Goal: Task Accomplishment & Management: Manage account settings

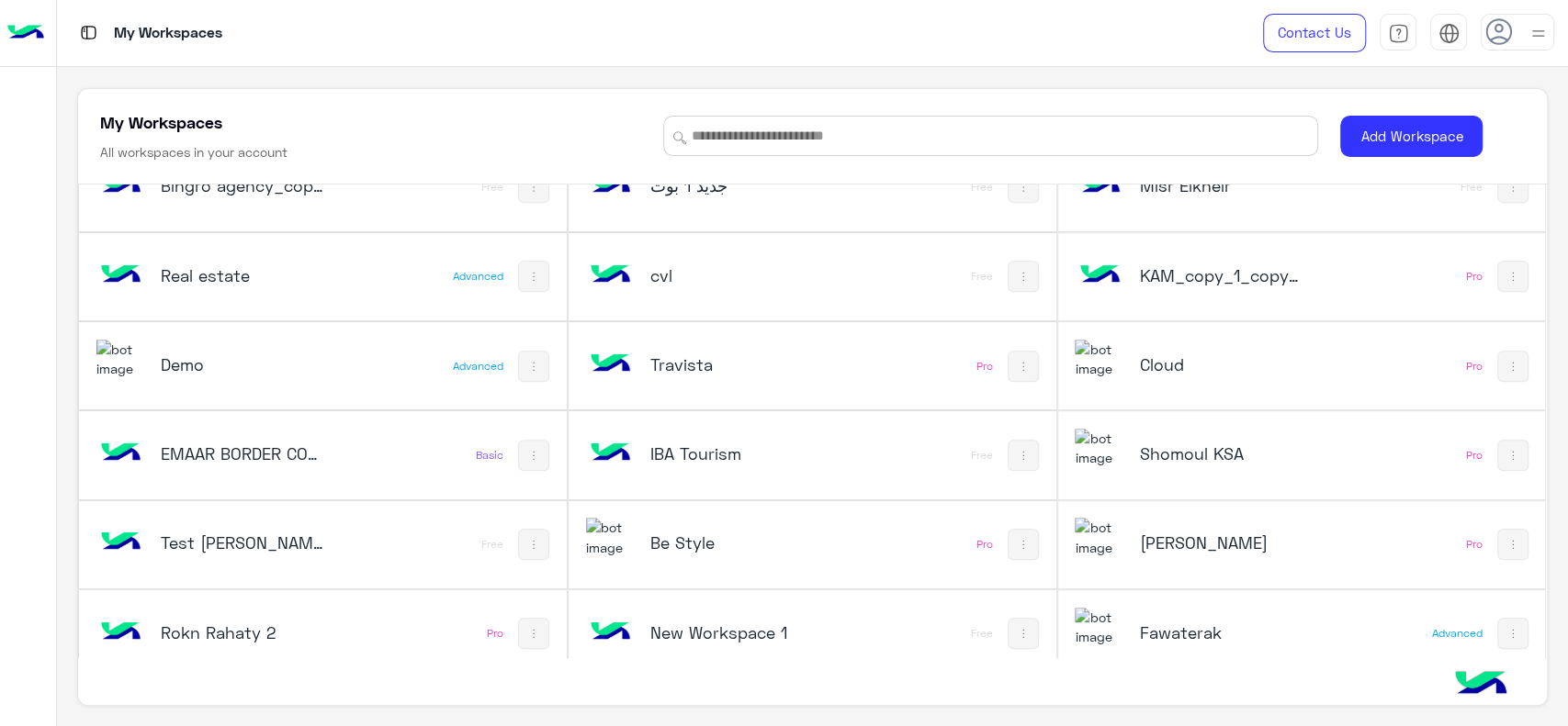
scroll to position [576, 0]
click at [1155, 466] on div "Shomoul KSA" at bounding box center [1220, 458] width 164 height 26
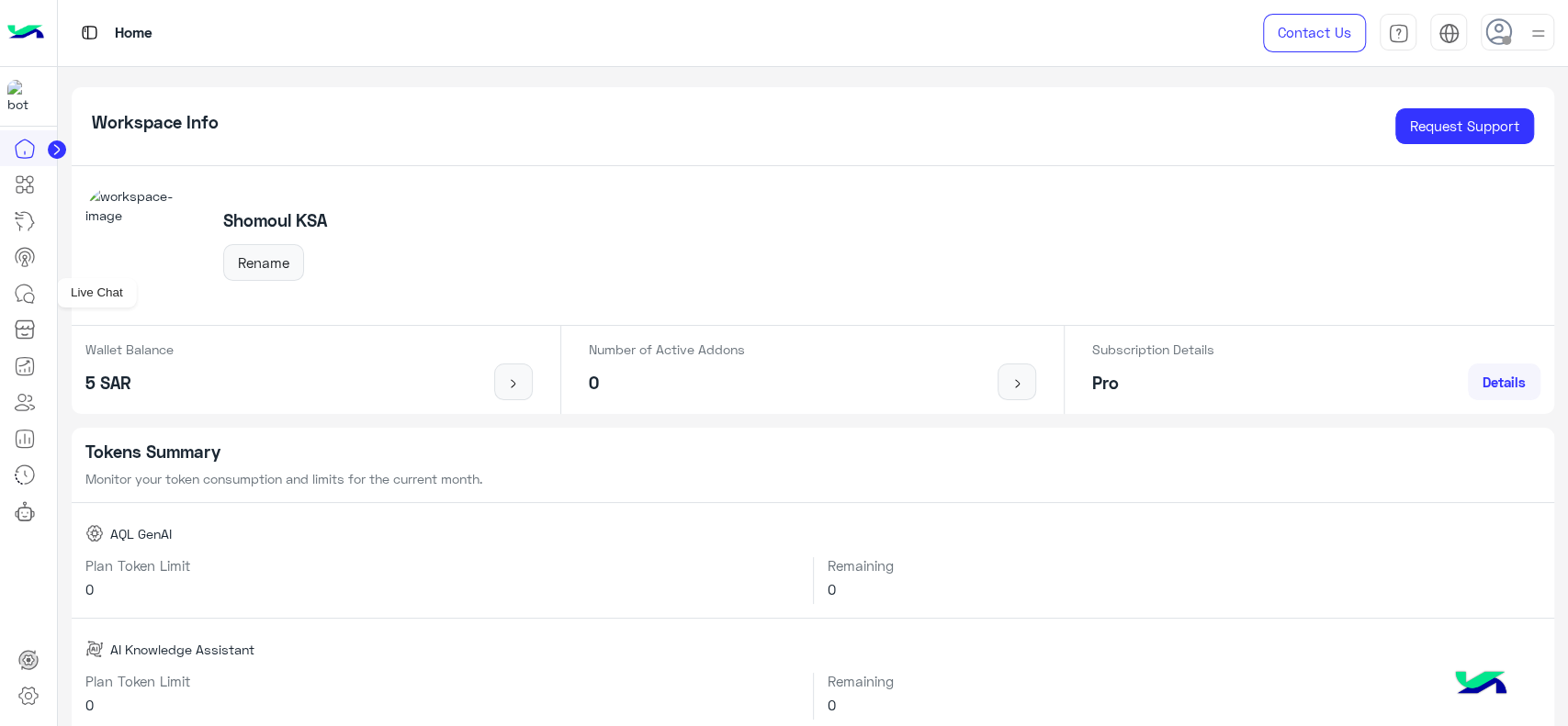
click at [35, 287] on icon at bounding box center [25, 294] width 22 height 22
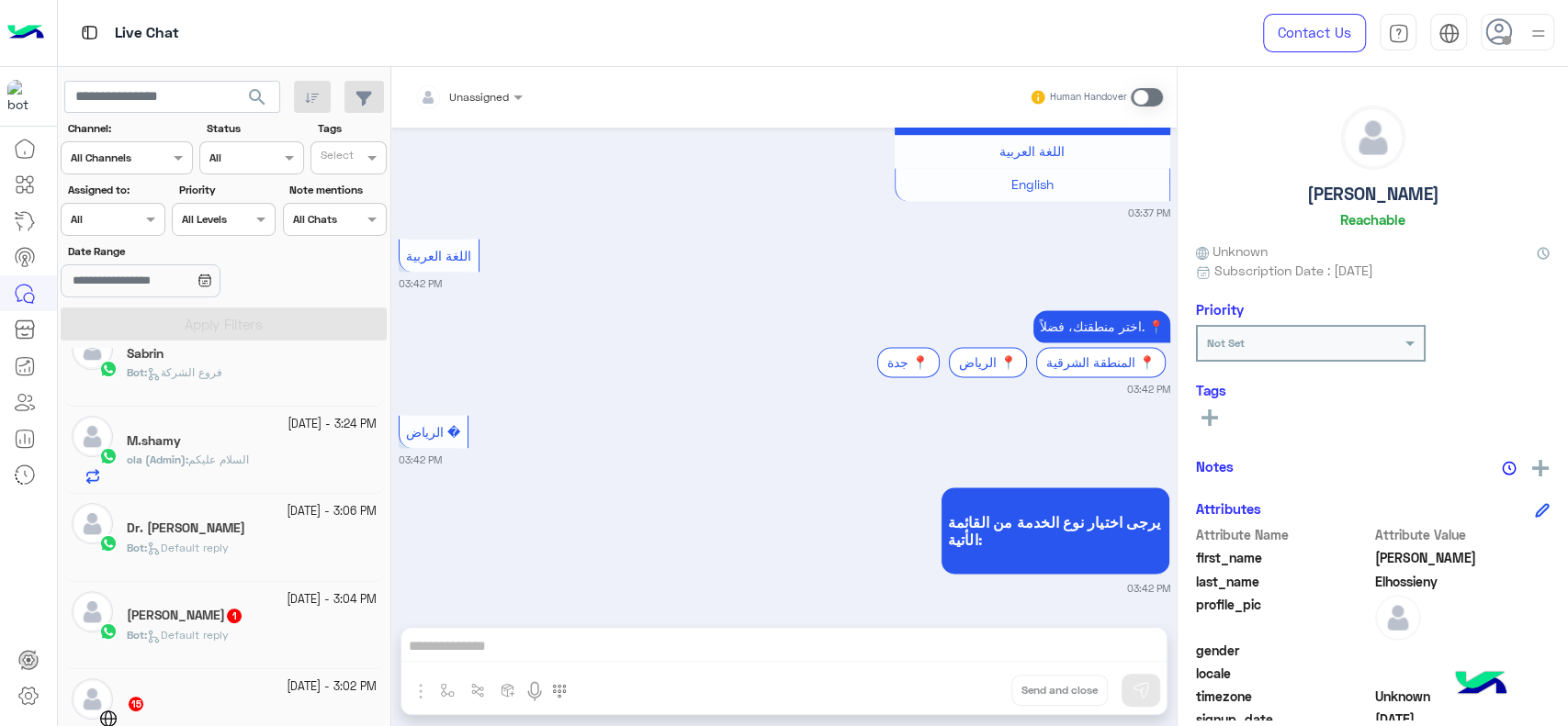
scroll to position [650, 0]
click at [272, 545] on div "Bot : Default reply" at bounding box center [252, 552] width 250 height 32
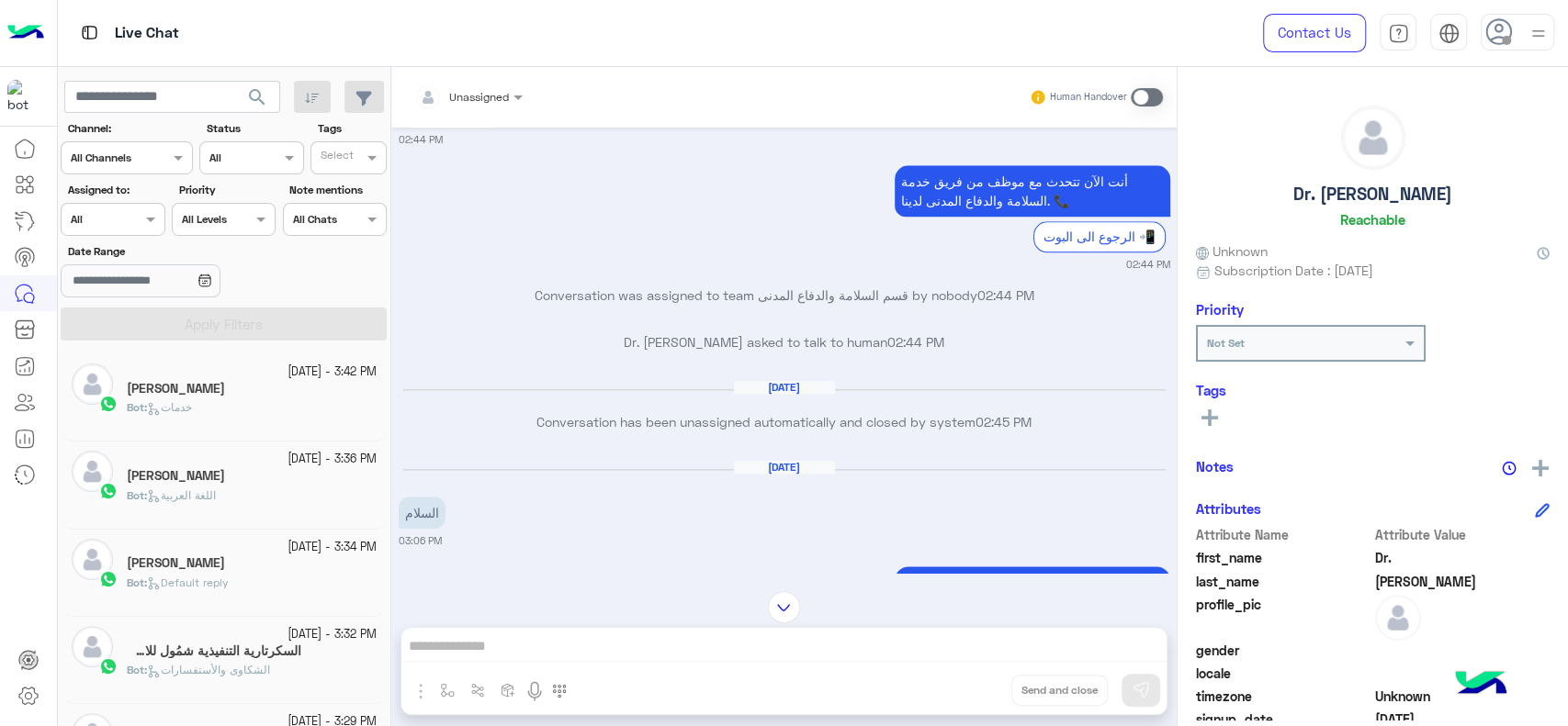
click at [213, 585] on span "Default reply" at bounding box center [188, 583] width 81 height 14
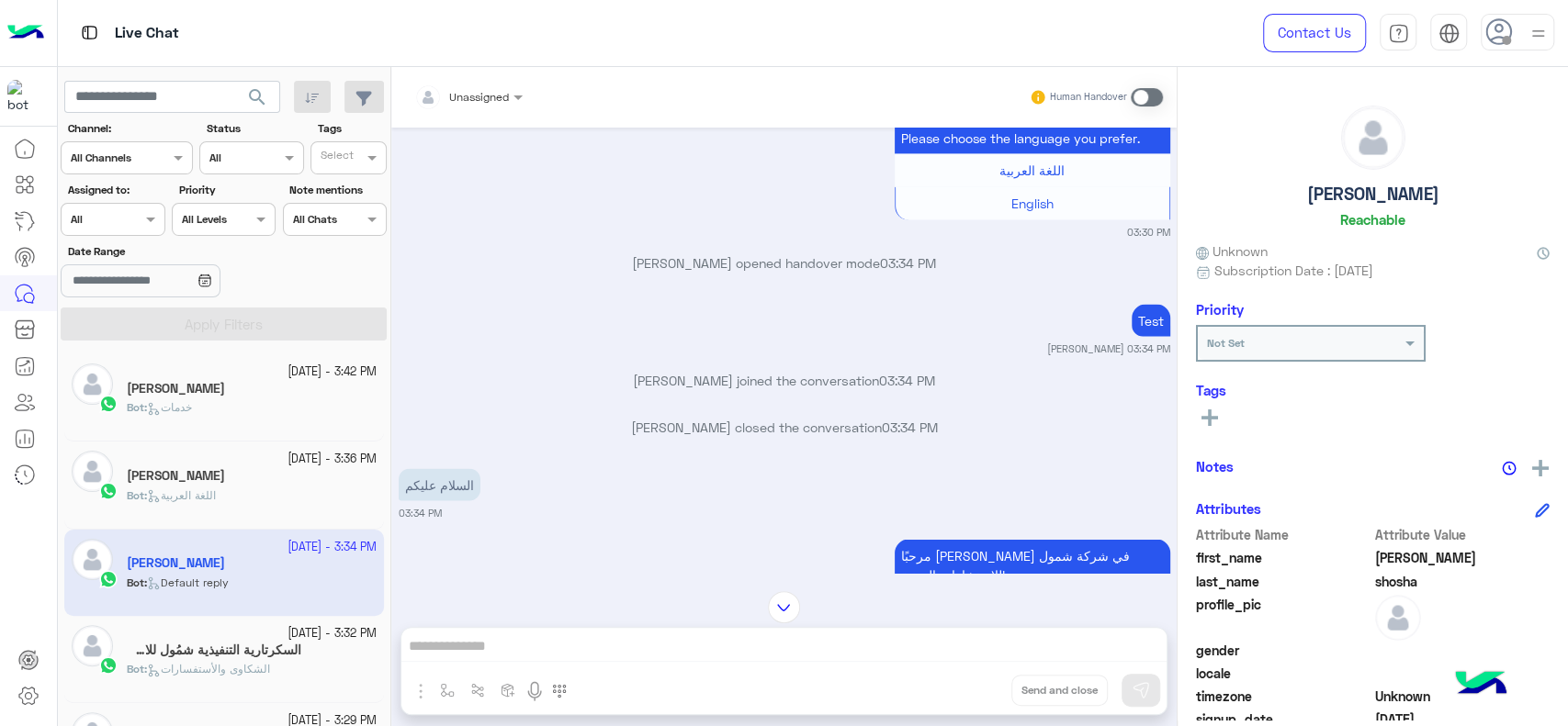
scroll to position [2430, 0]
click at [18, 555] on div at bounding box center [29, 429] width 57 height 597
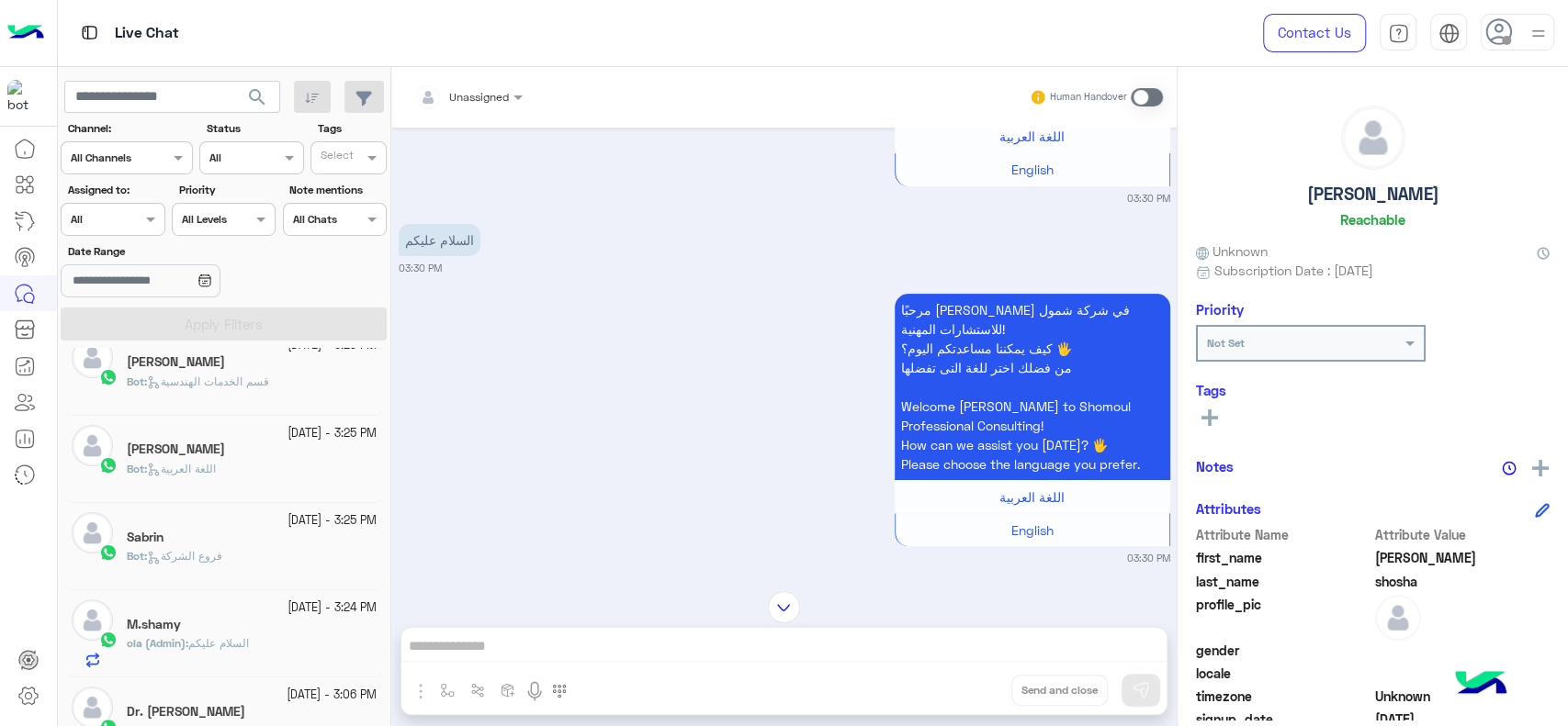
scroll to position [464, 0]
click at [297, 452] on div "Heba Elmahdy" at bounding box center [252, 449] width 250 height 19
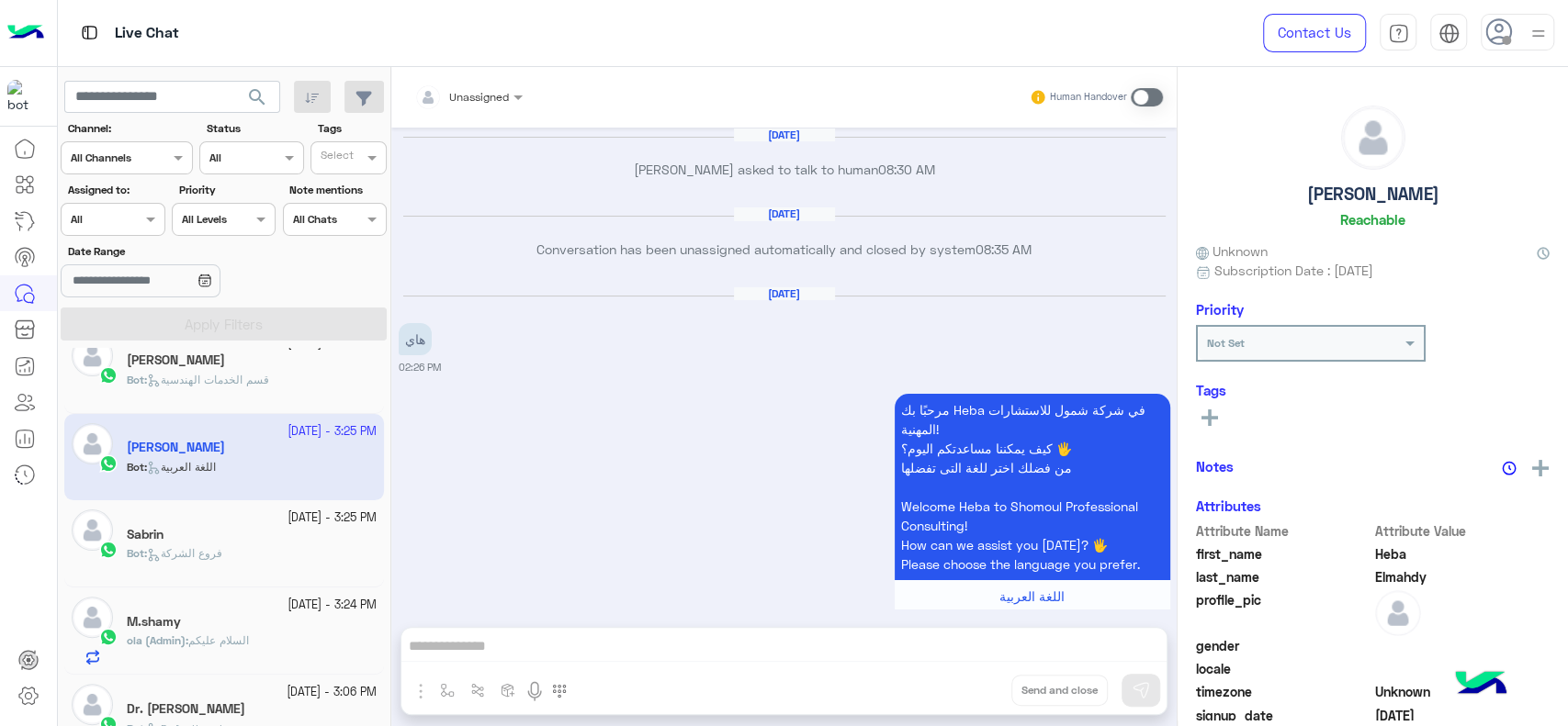
scroll to position [1723, 0]
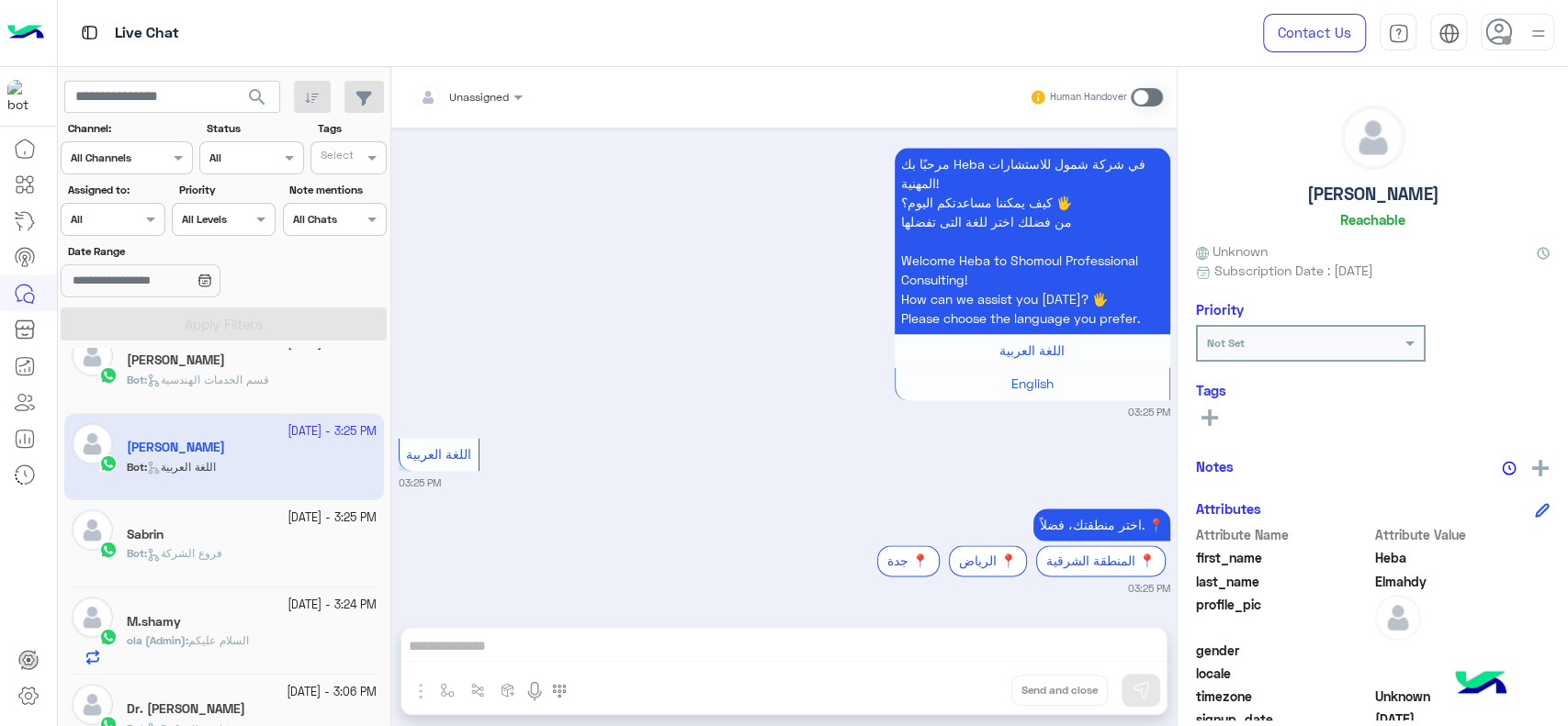
click at [0, 589] on div at bounding box center [29, 429] width 57 height 597
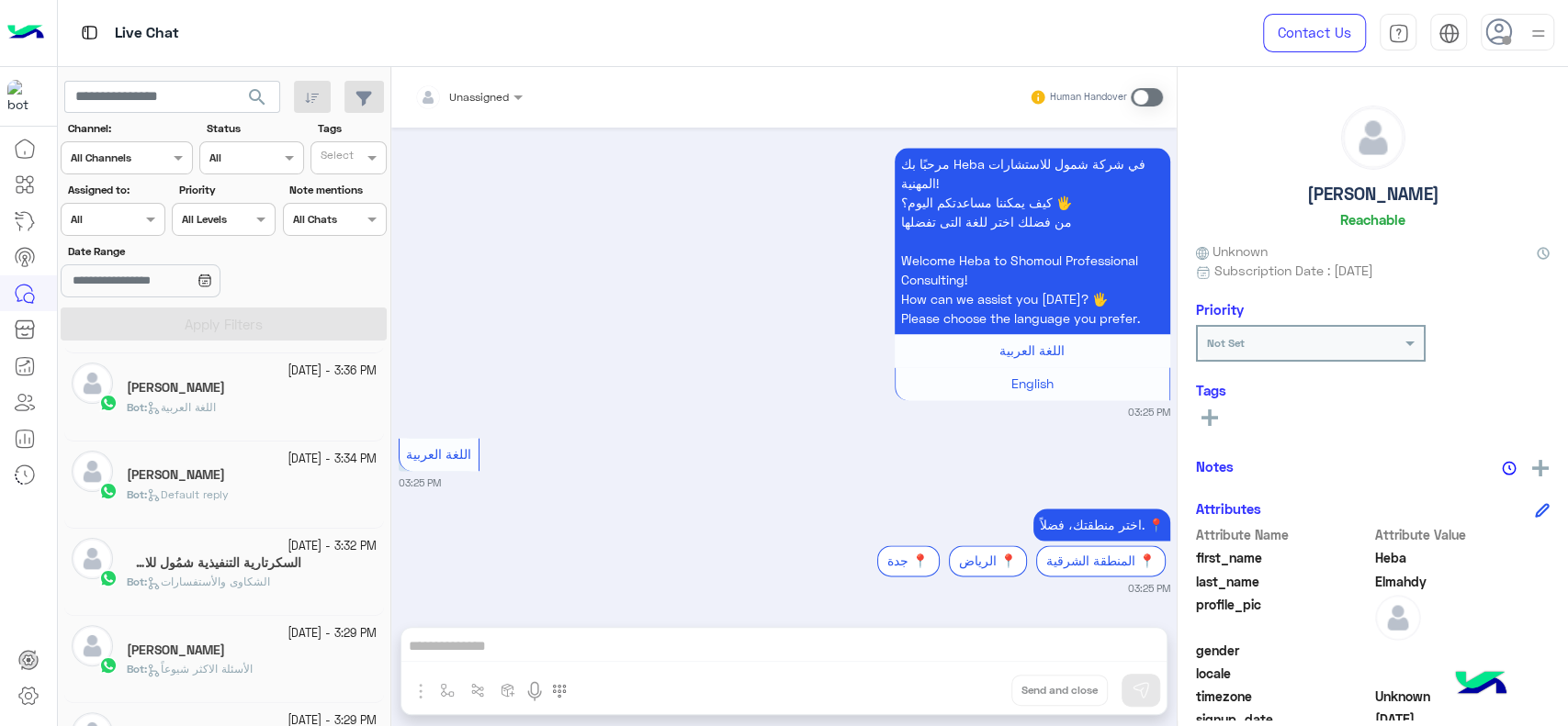
scroll to position [0, 0]
click at [270, 406] on div "Bot : خدمات" at bounding box center [252, 415] width 250 height 32
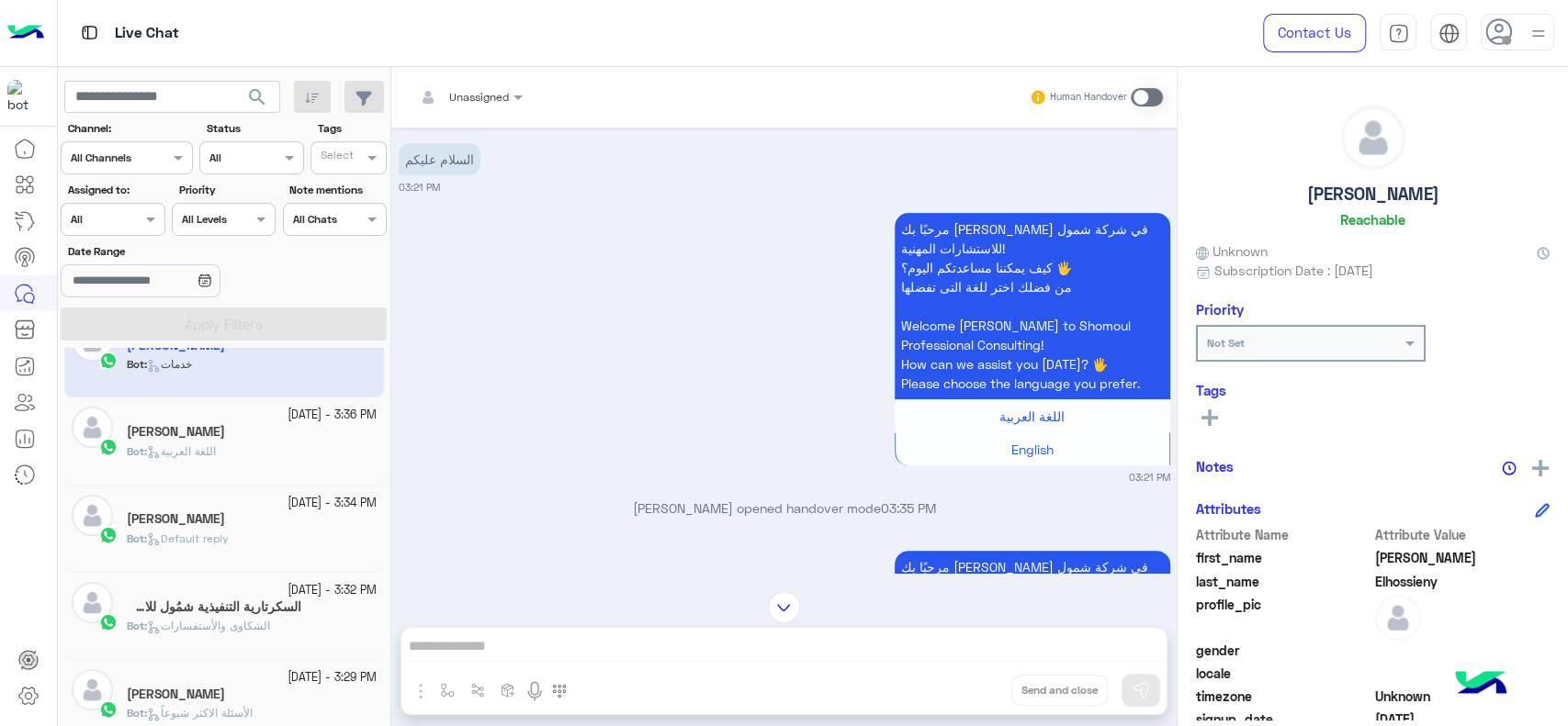
scroll to position [44, 0]
click at [301, 605] on div "السكرتارية التنفيذية شمُول للاستشارات" at bounding box center [252, 608] width 250 height 19
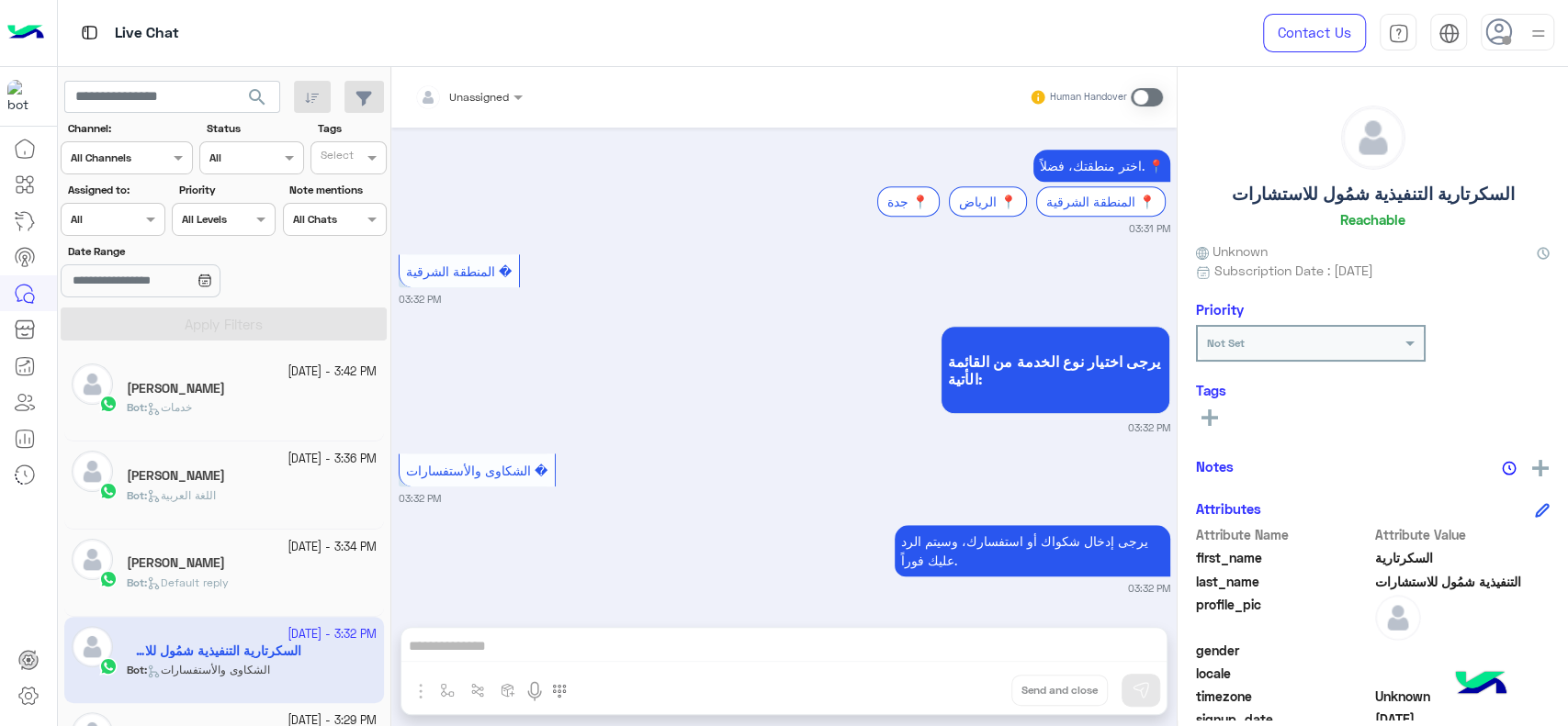
click at [295, 398] on div "Omar Elhossieny" at bounding box center [252, 390] width 250 height 19
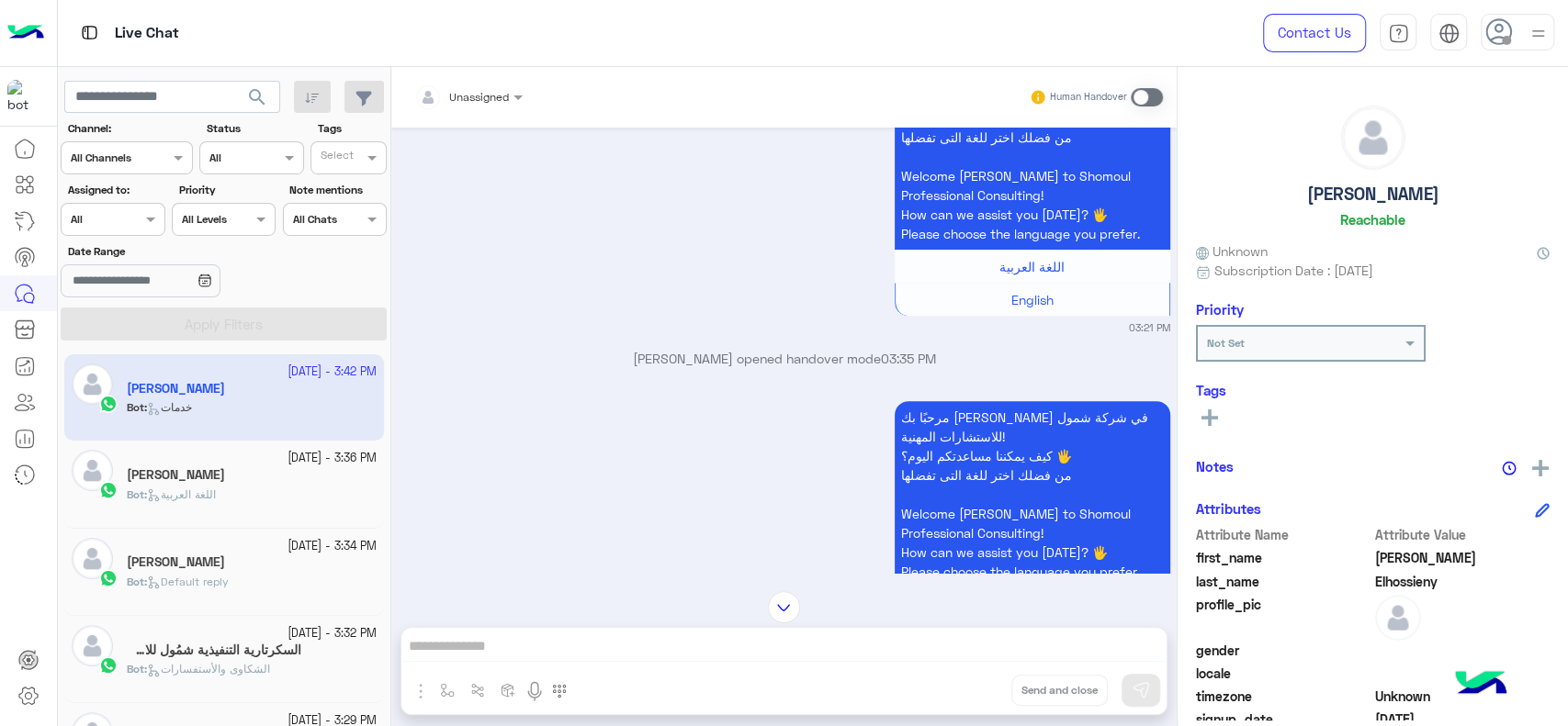
scroll to position [562, 0]
click at [8, 547] on div at bounding box center [29, 429] width 57 height 597
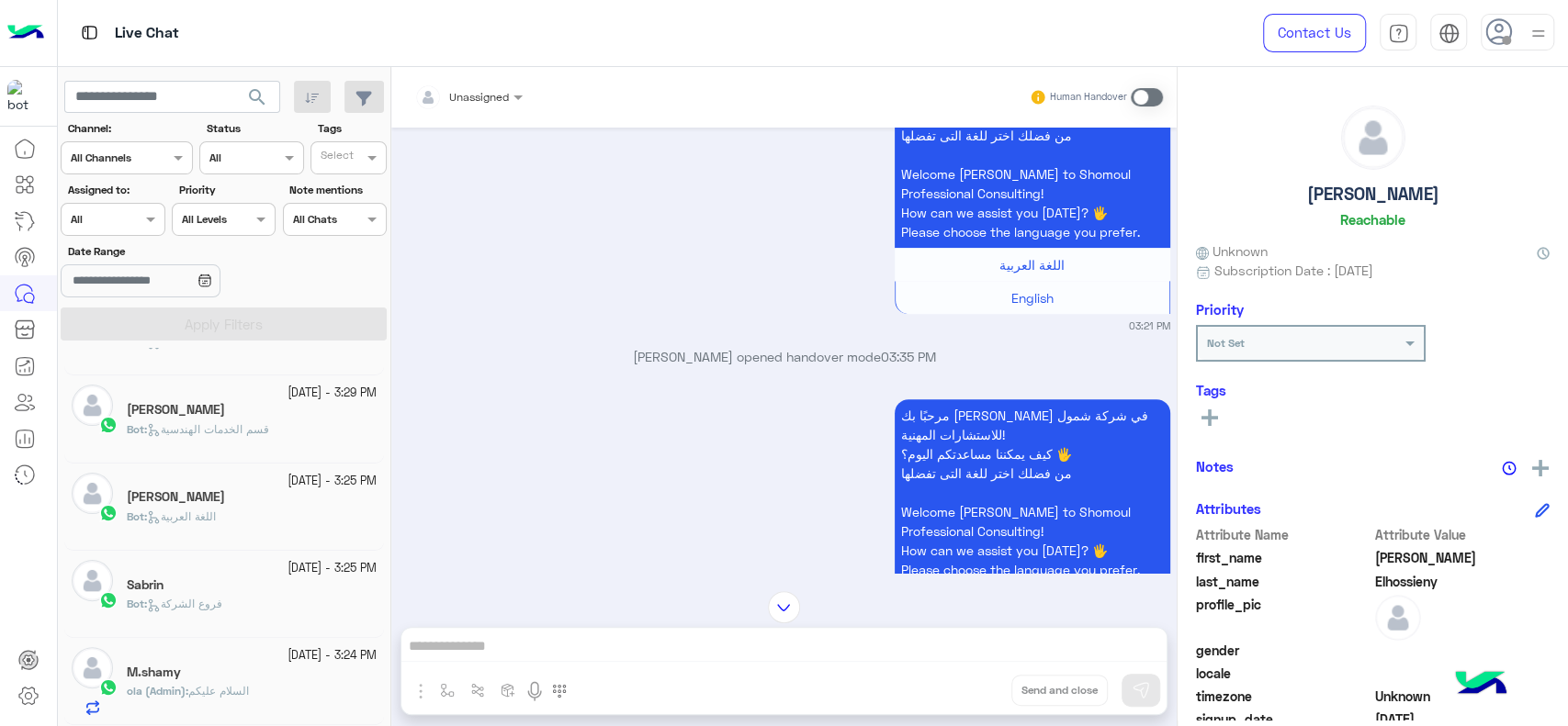
scroll to position [418, 0]
click at [216, 577] on div "Sabrin" at bounding box center [252, 584] width 250 height 19
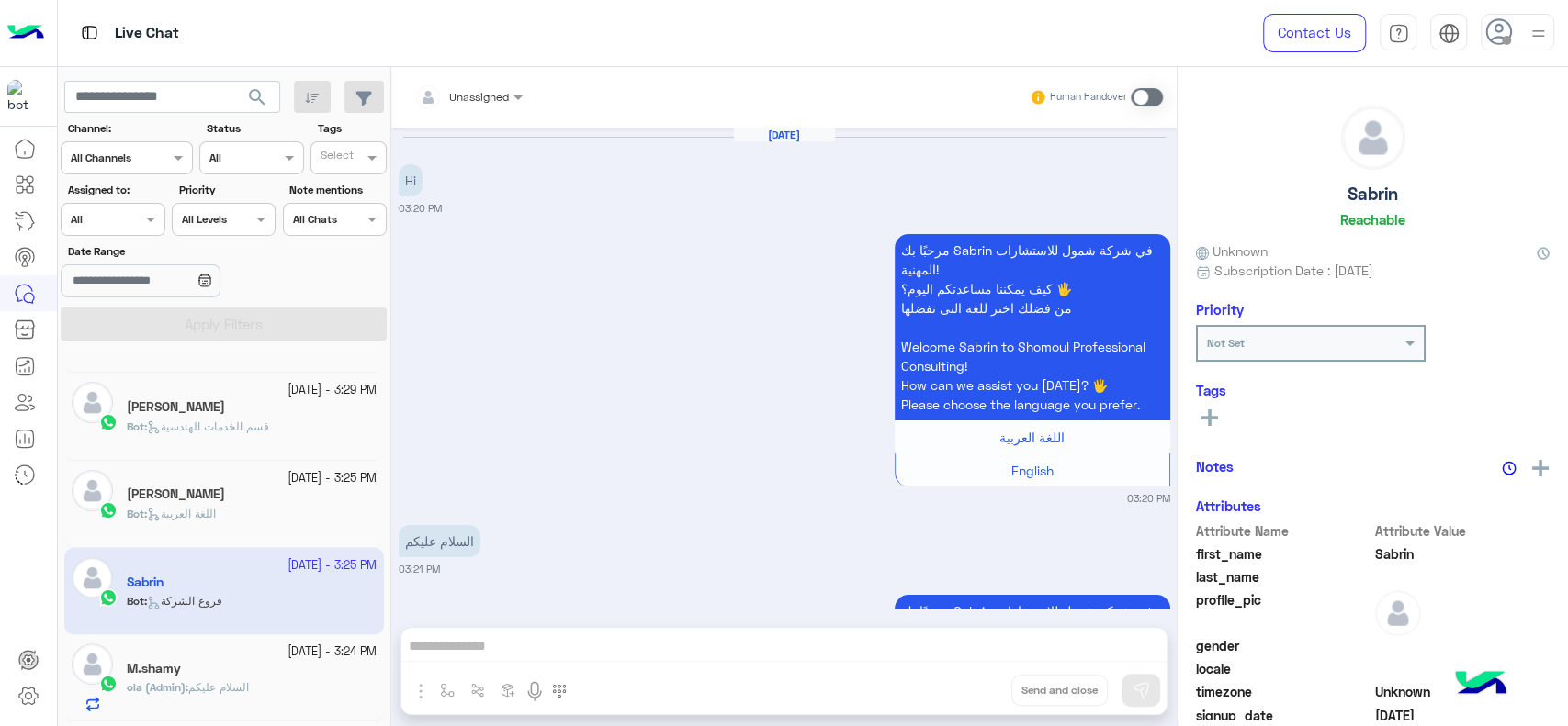
scroll to position [2366, 0]
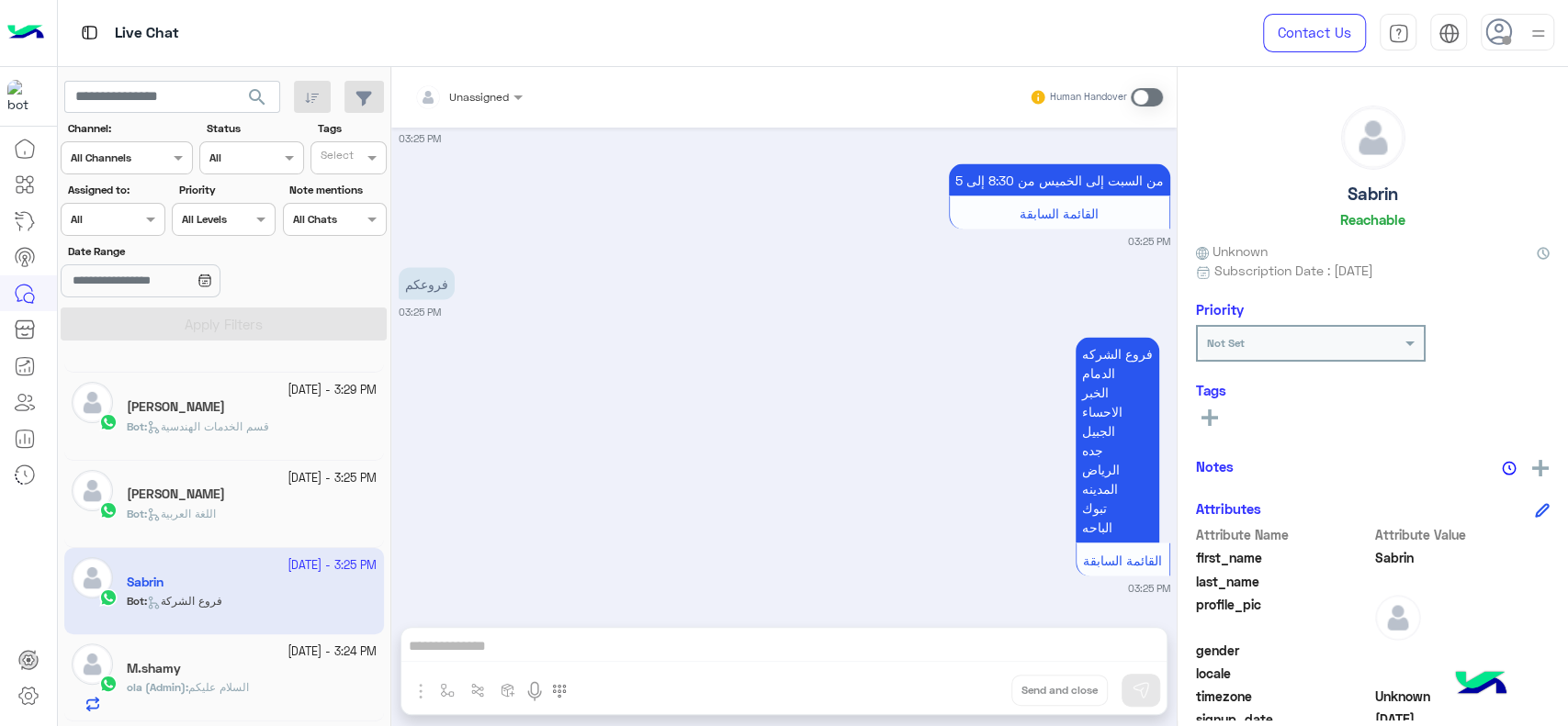
click at [14, 560] on div at bounding box center [29, 429] width 57 height 597
click at [23, 691] on icon at bounding box center [29, 696] width 22 height 22
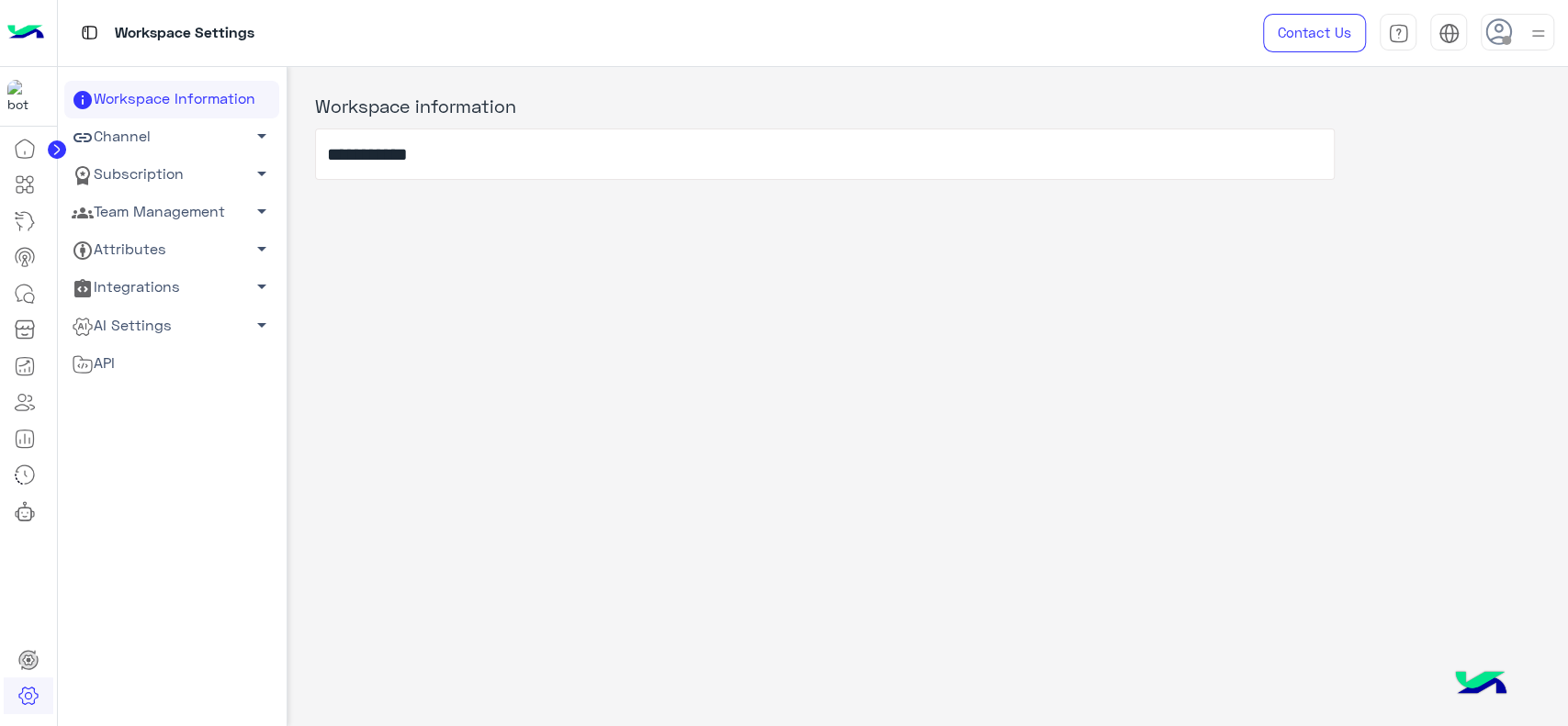
click at [198, 208] on link "Team Management arrow_drop_down" at bounding box center [172, 213] width 215 height 38
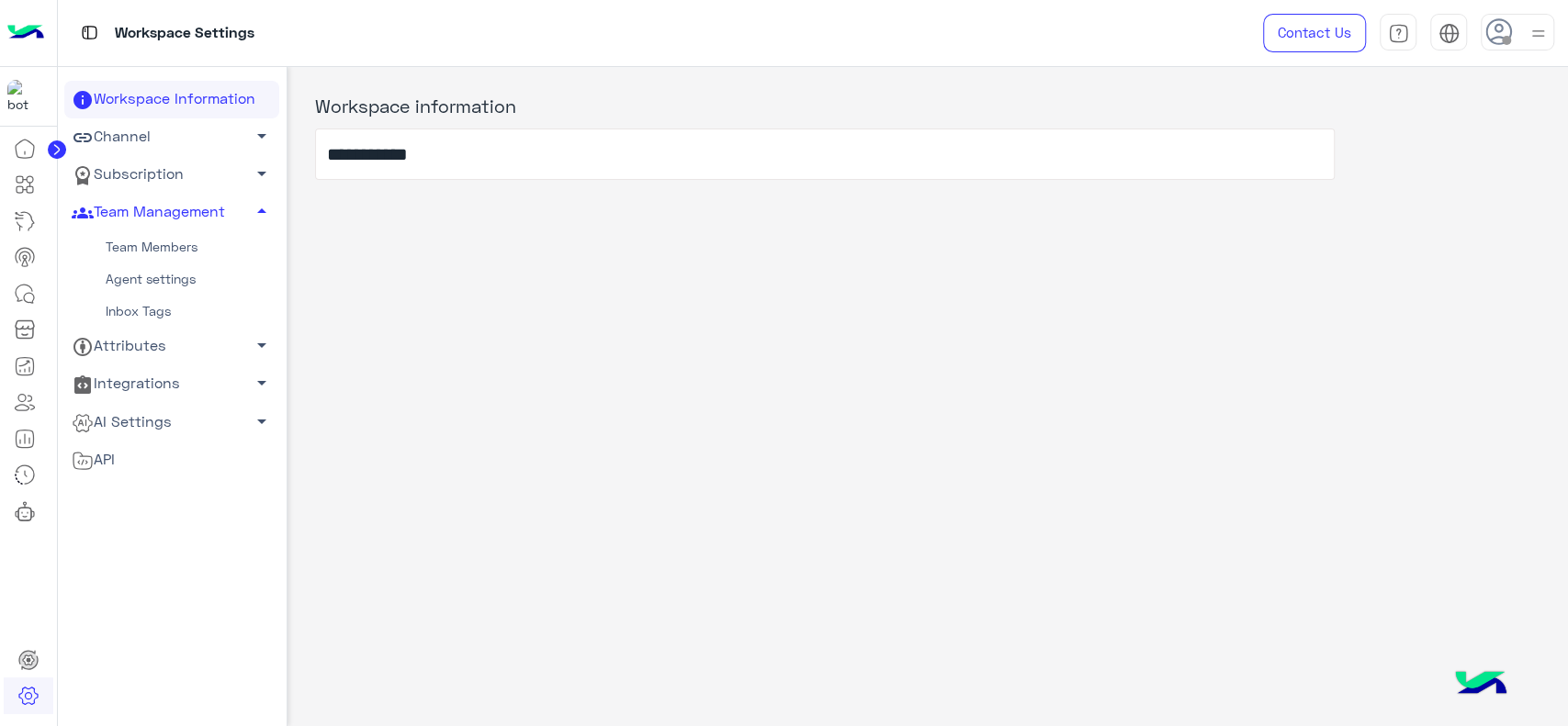
click at [168, 240] on link "Team Members" at bounding box center [172, 247] width 215 height 32
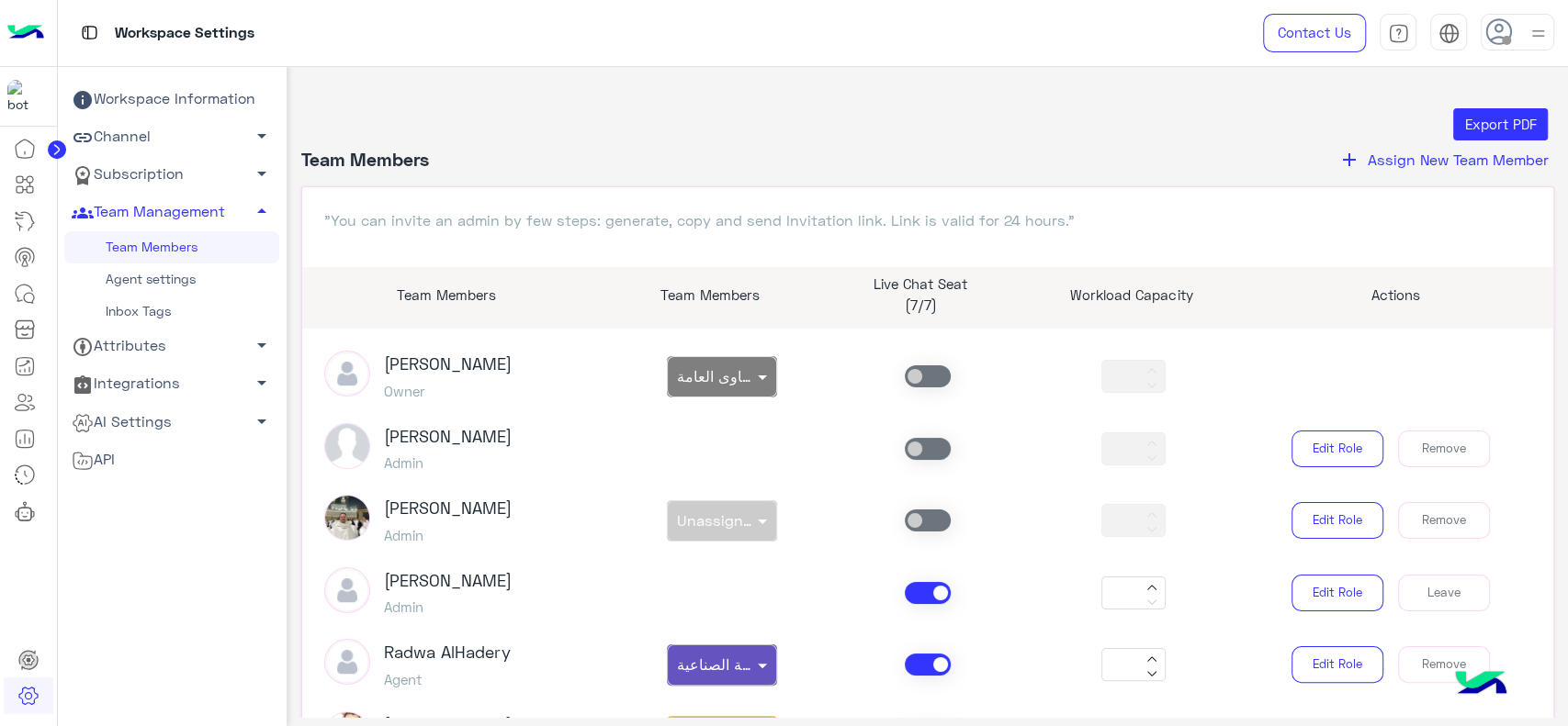
click at [1351, 166] on icon "add" at bounding box center [1350, 160] width 22 height 22
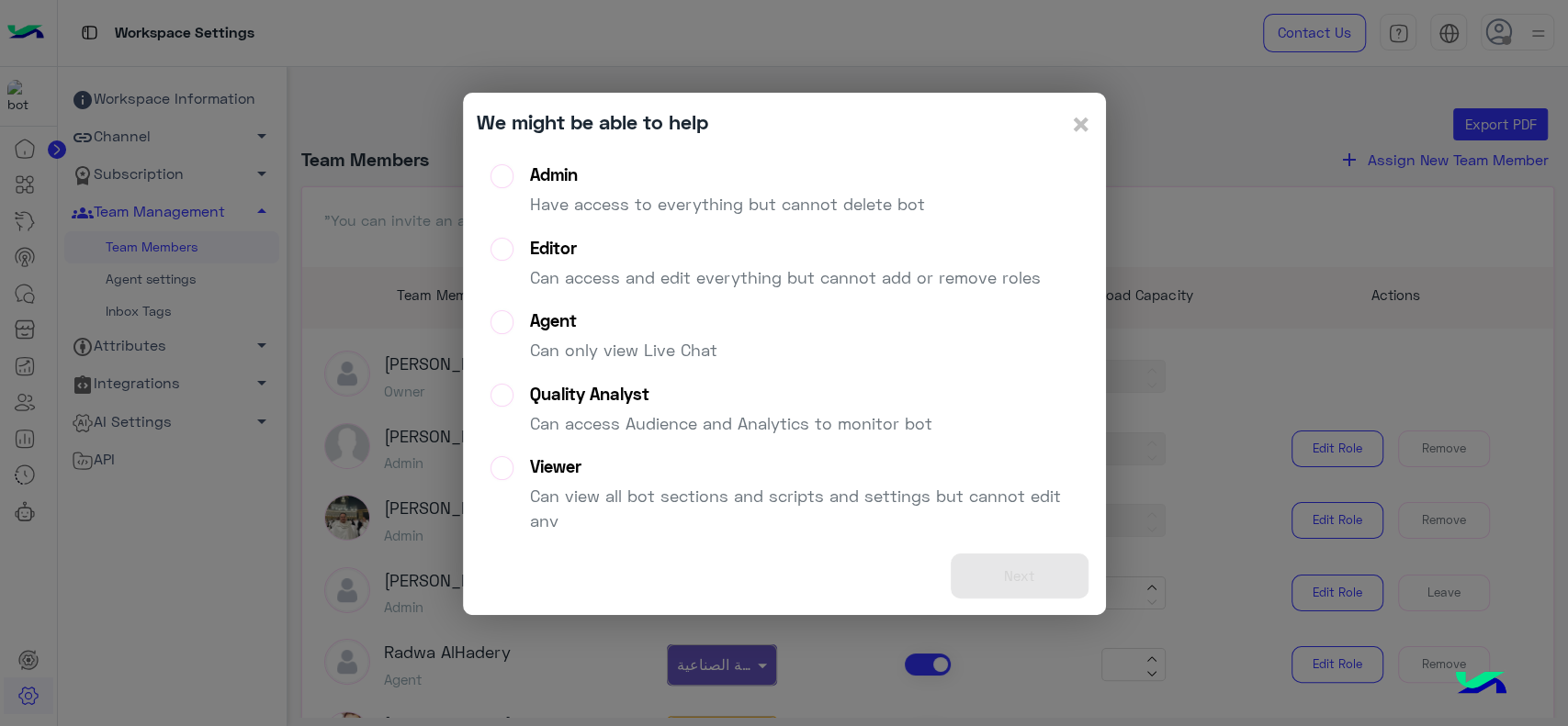
click at [792, 199] on p "Have access to everything but cannot delete bot" at bounding box center [727, 204] width 395 height 25
click at [1007, 578] on button "Next" at bounding box center [1019, 576] width 138 height 45
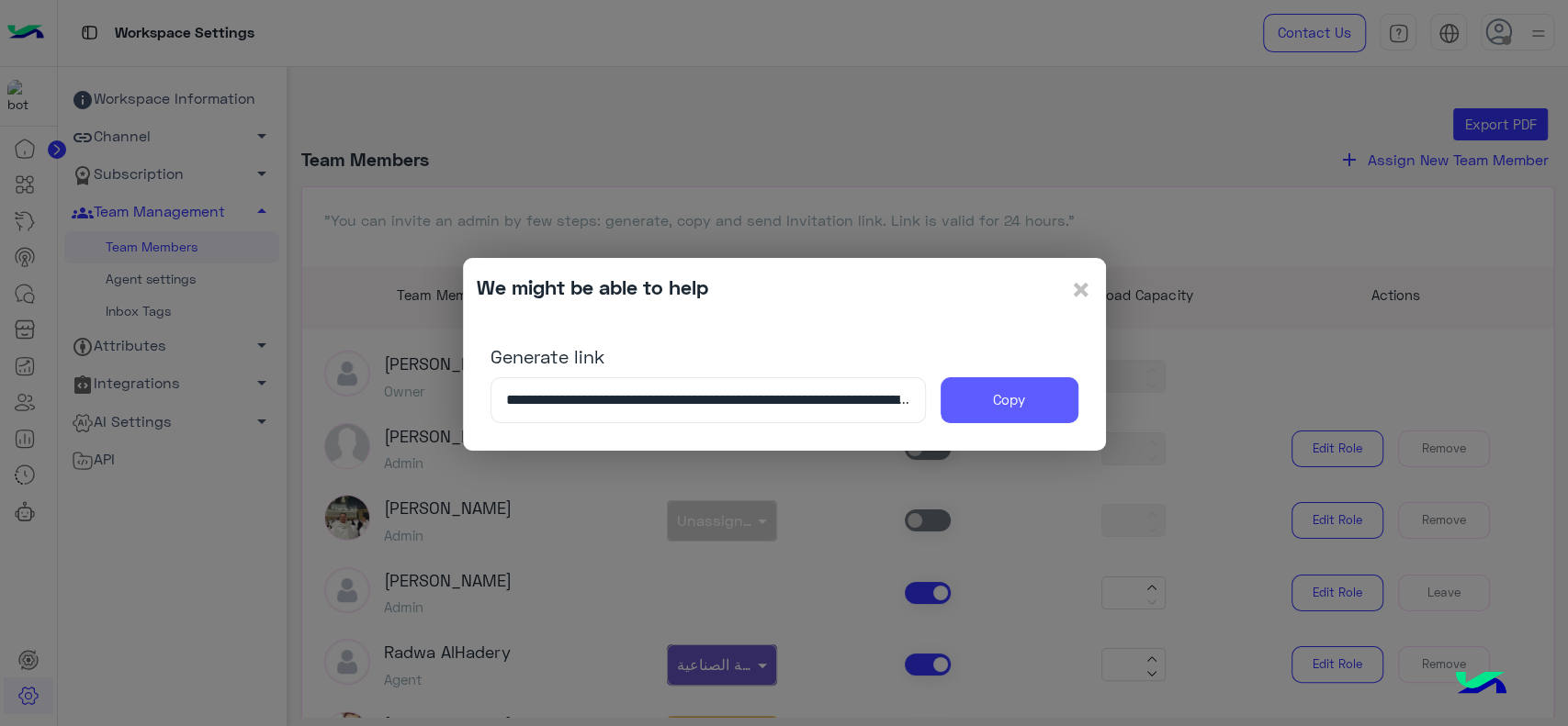
click at [1012, 400] on button "Copy" at bounding box center [1009, 400] width 138 height 46
click at [1433, 352] on modal-container "**********" at bounding box center [784, 363] width 1568 height 726
click at [1085, 294] on span "×" at bounding box center [1081, 289] width 22 height 42
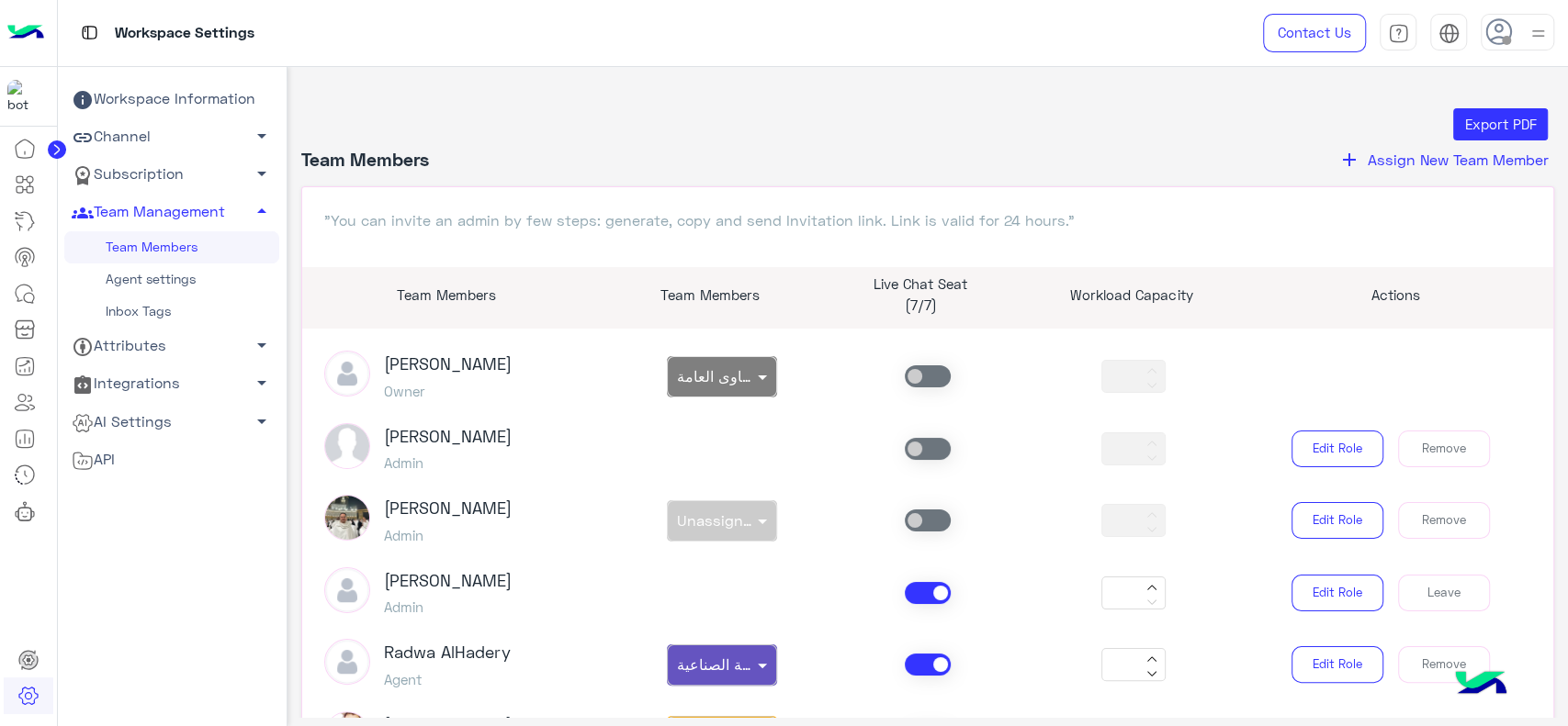
click at [919, 584] on span at bounding box center [928, 594] width 46 height 22
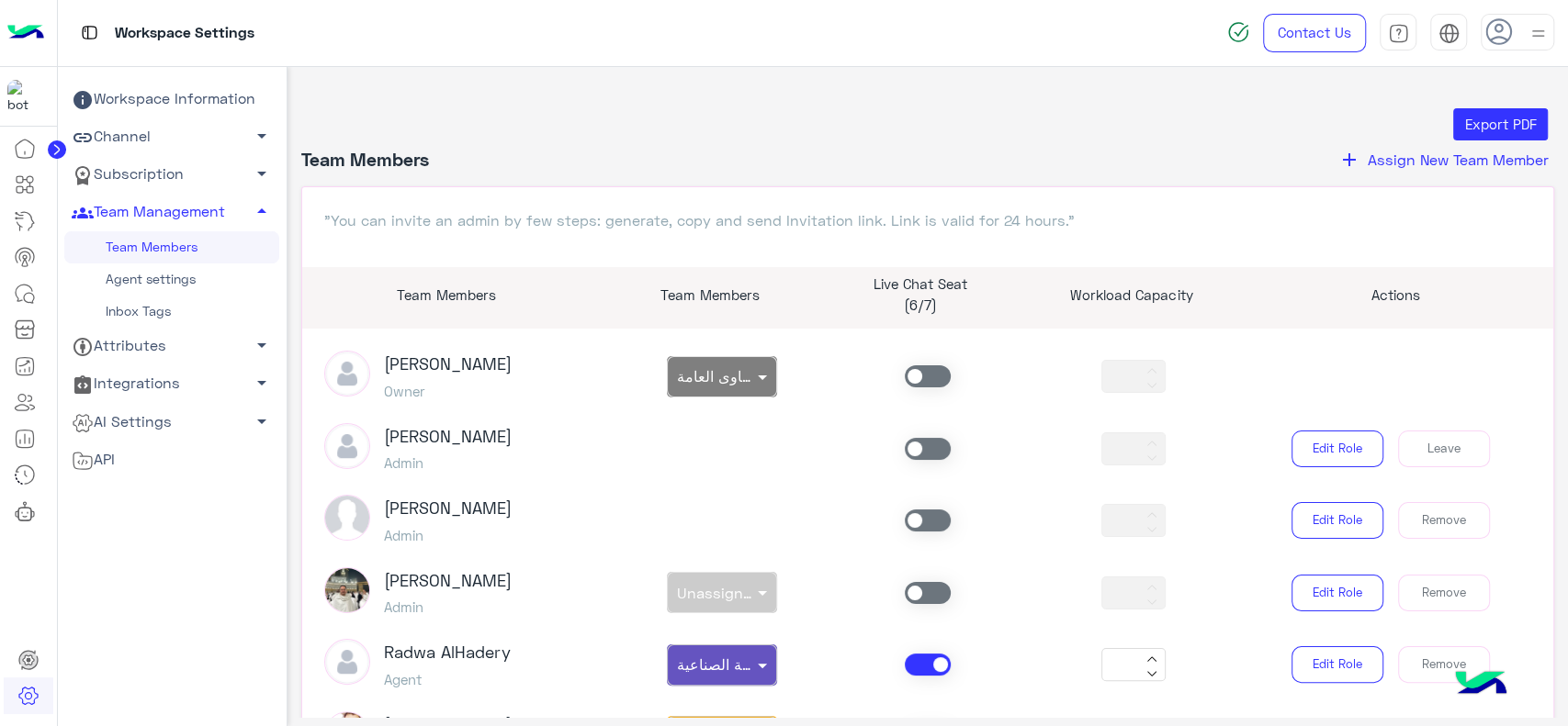
click at [920, 378] on span at bounding box center [928, 376] width 46 height 22
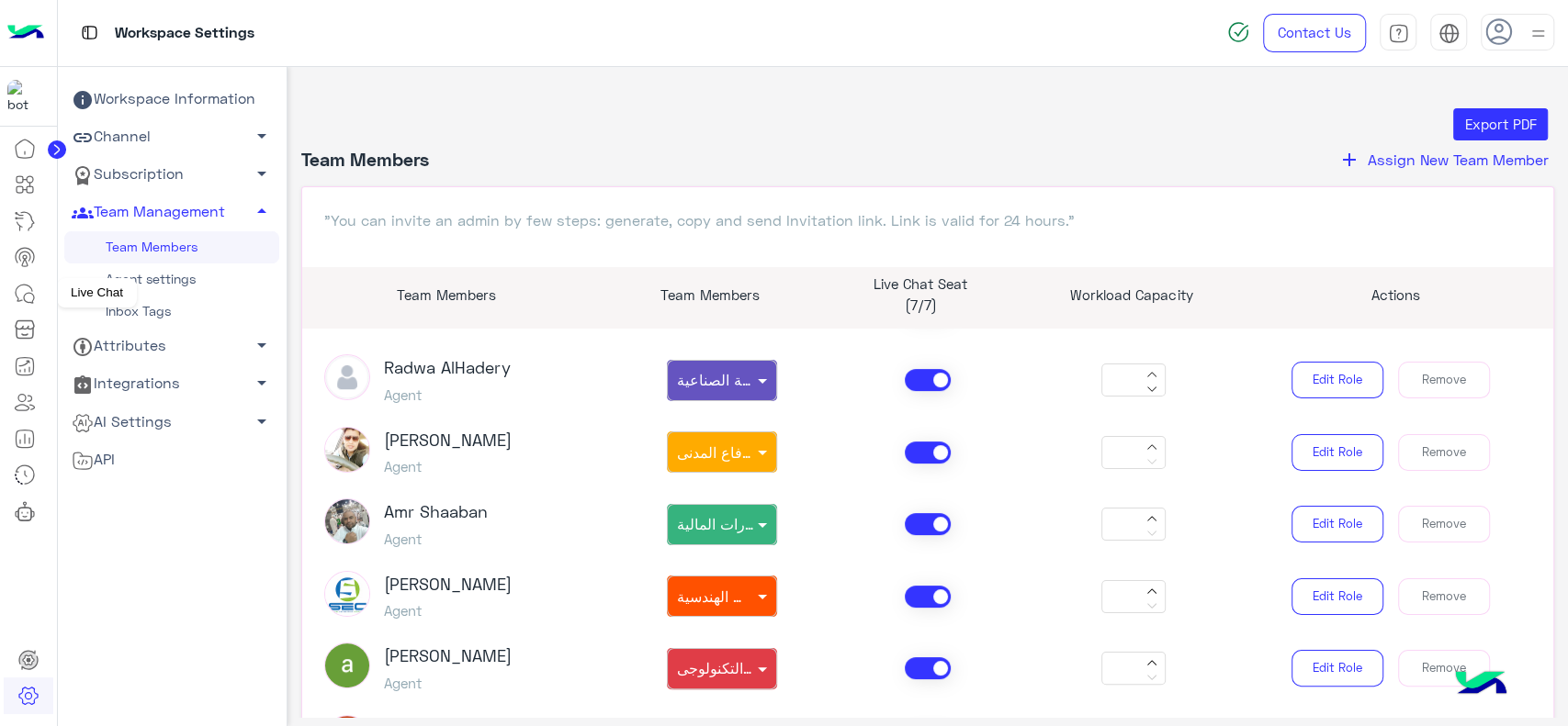
click at [31, 295] on icon at bounding box center [25, 294] width 22 height 22
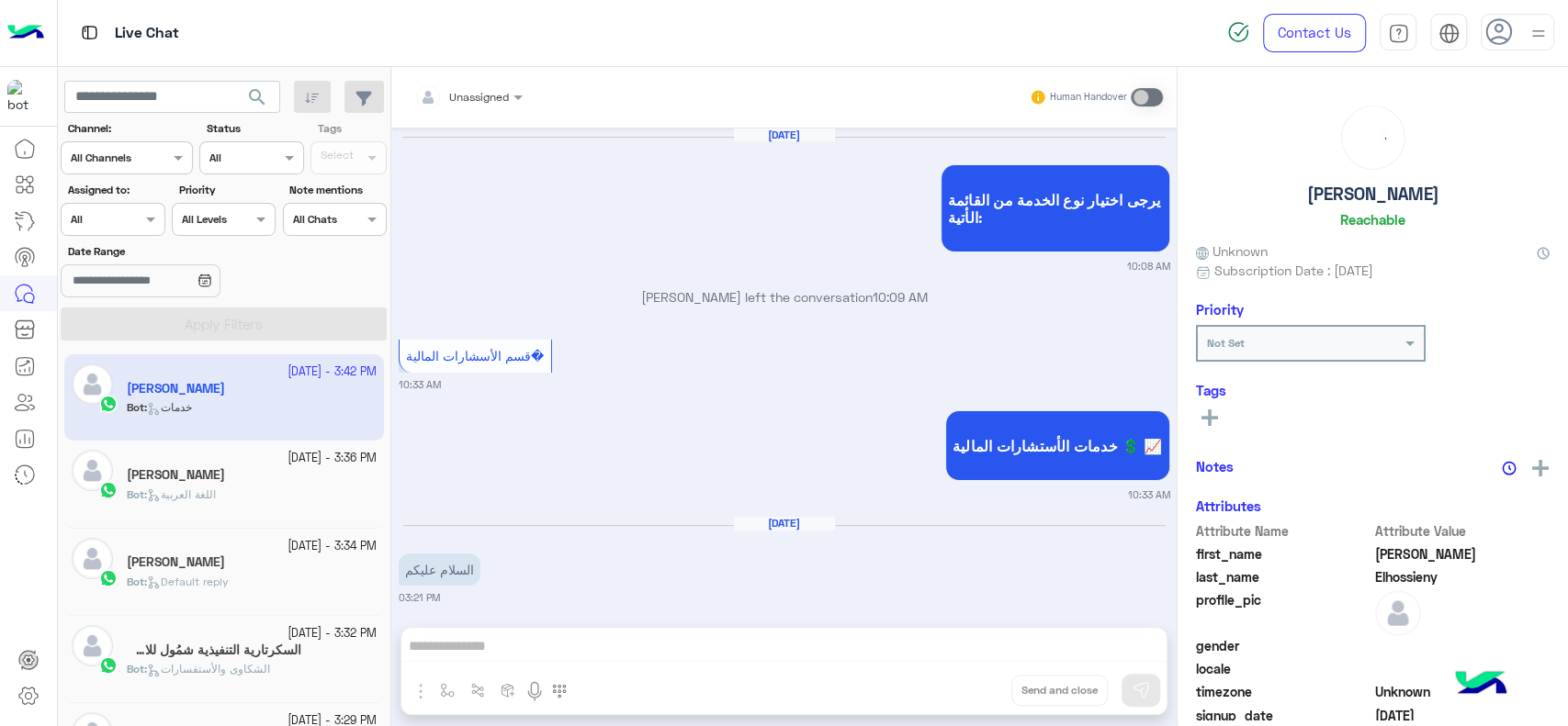
scroll to position [1680, 0]
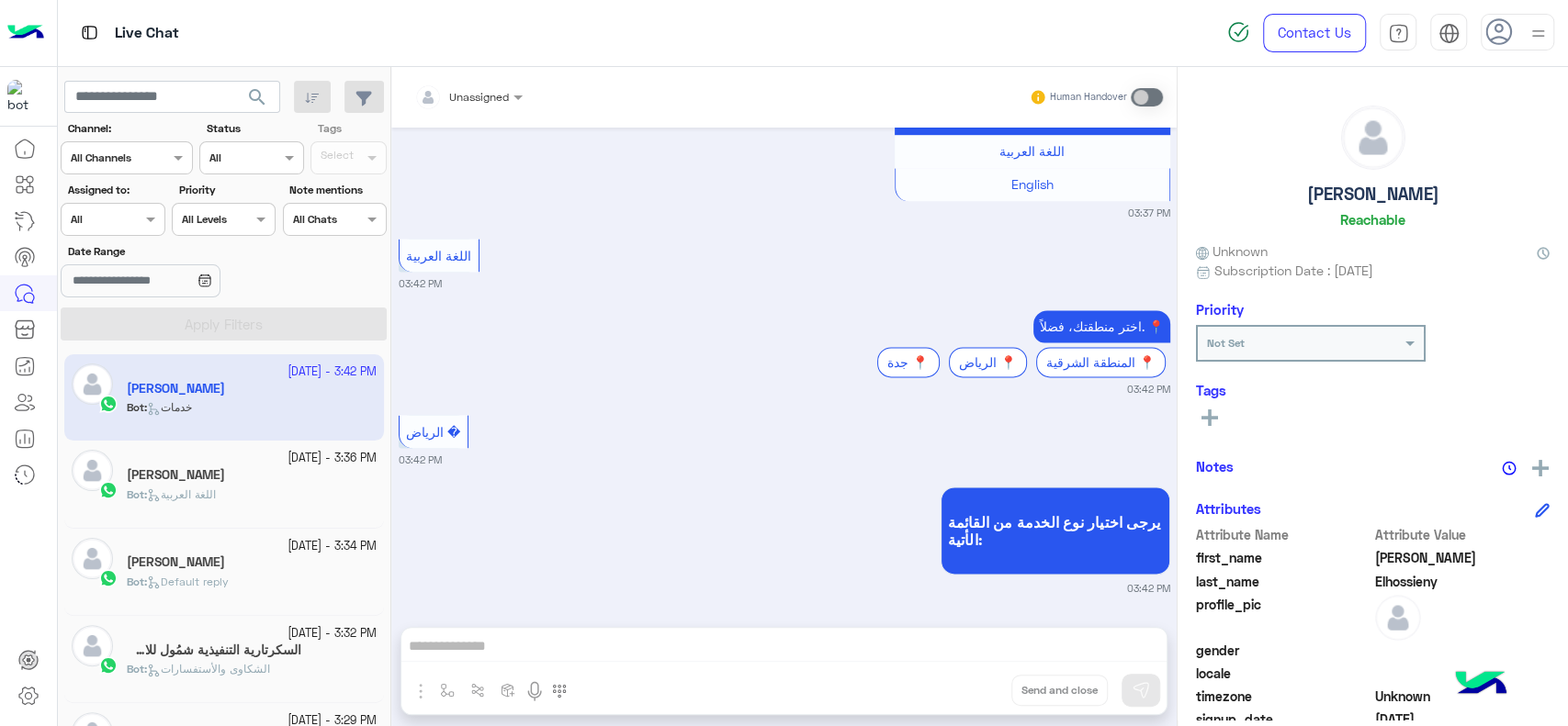
click at [258, 671] on span "الشكاوى والأستفسارات" at bounding box center [208, 669] width 123 height 14
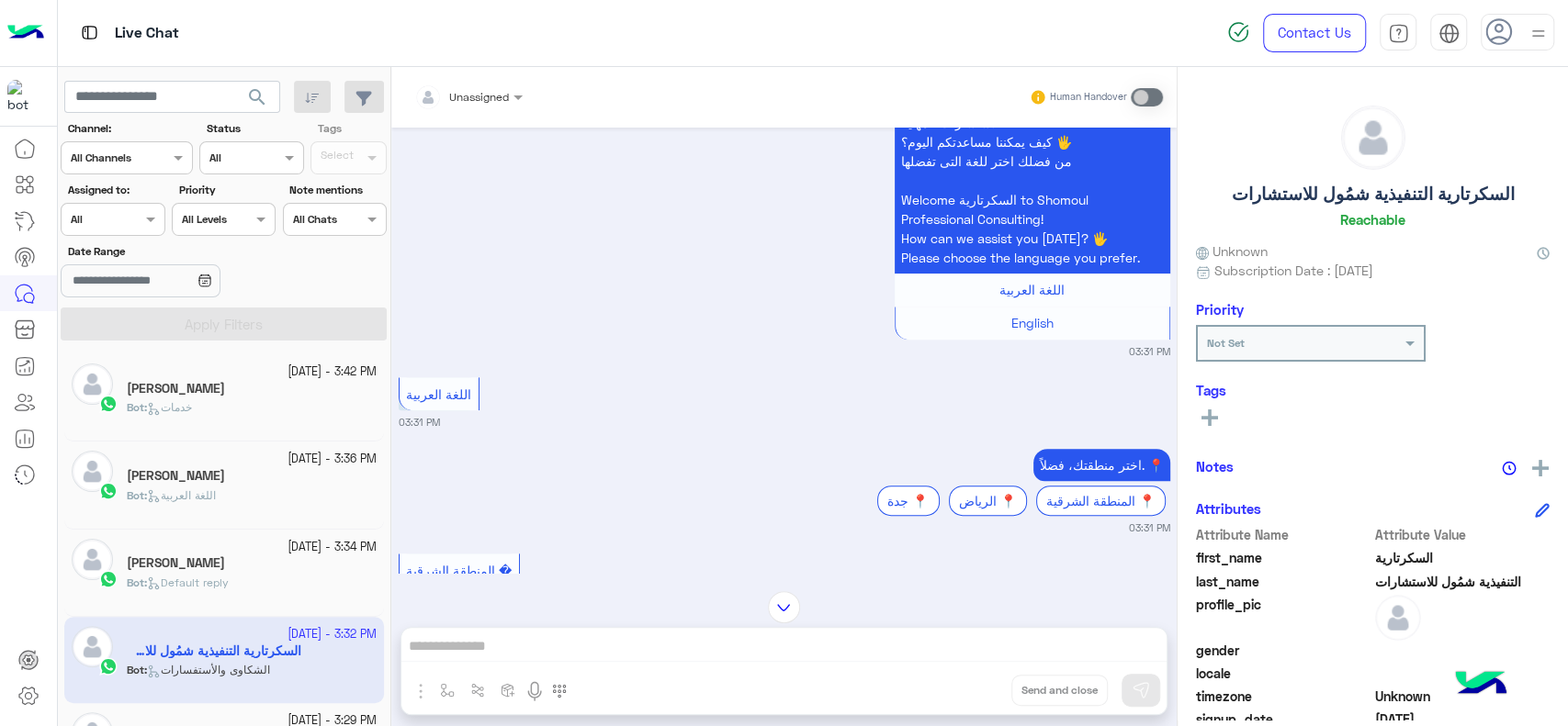
scroll to position [551, 0]
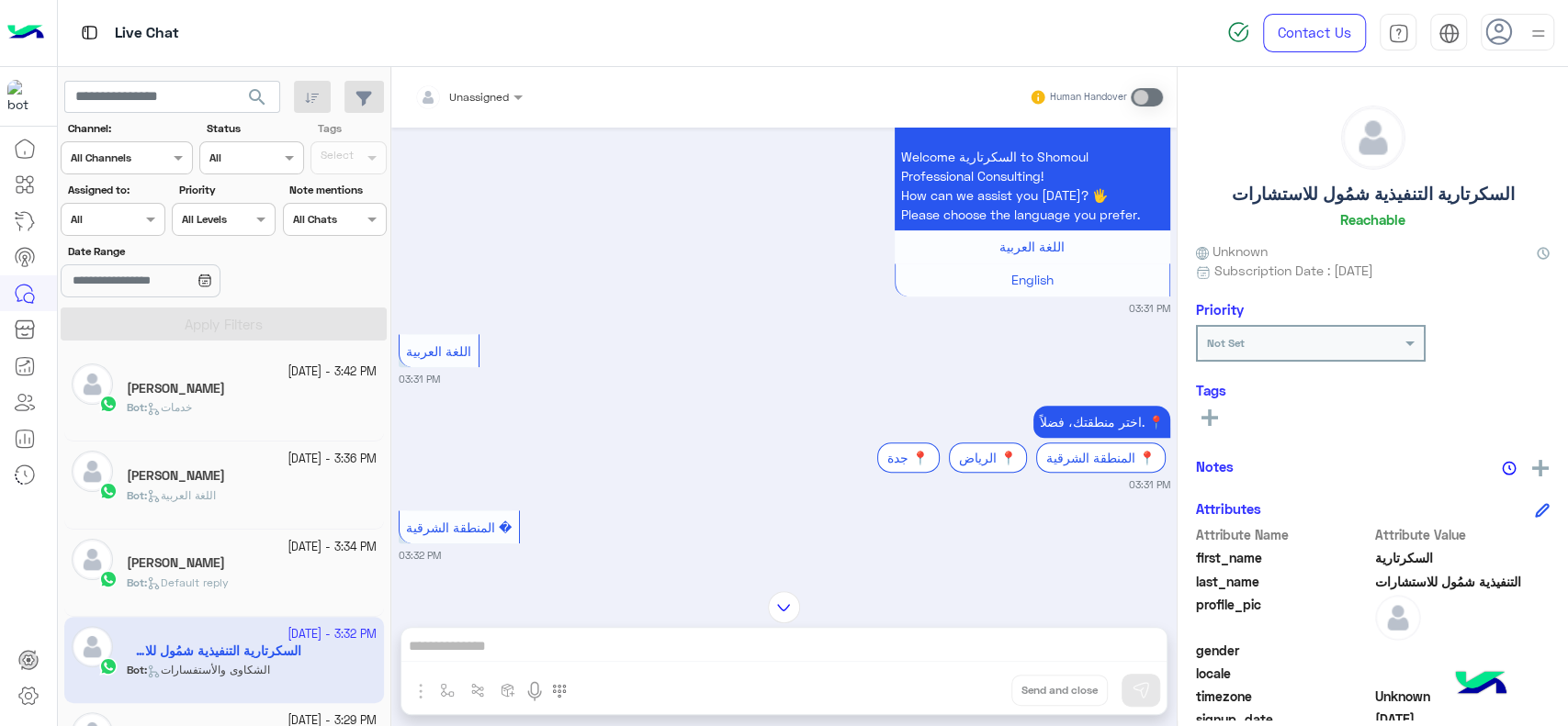
click at [1313, 429] on div "See All" at bounding box center [1373, 420] width 353 height 29
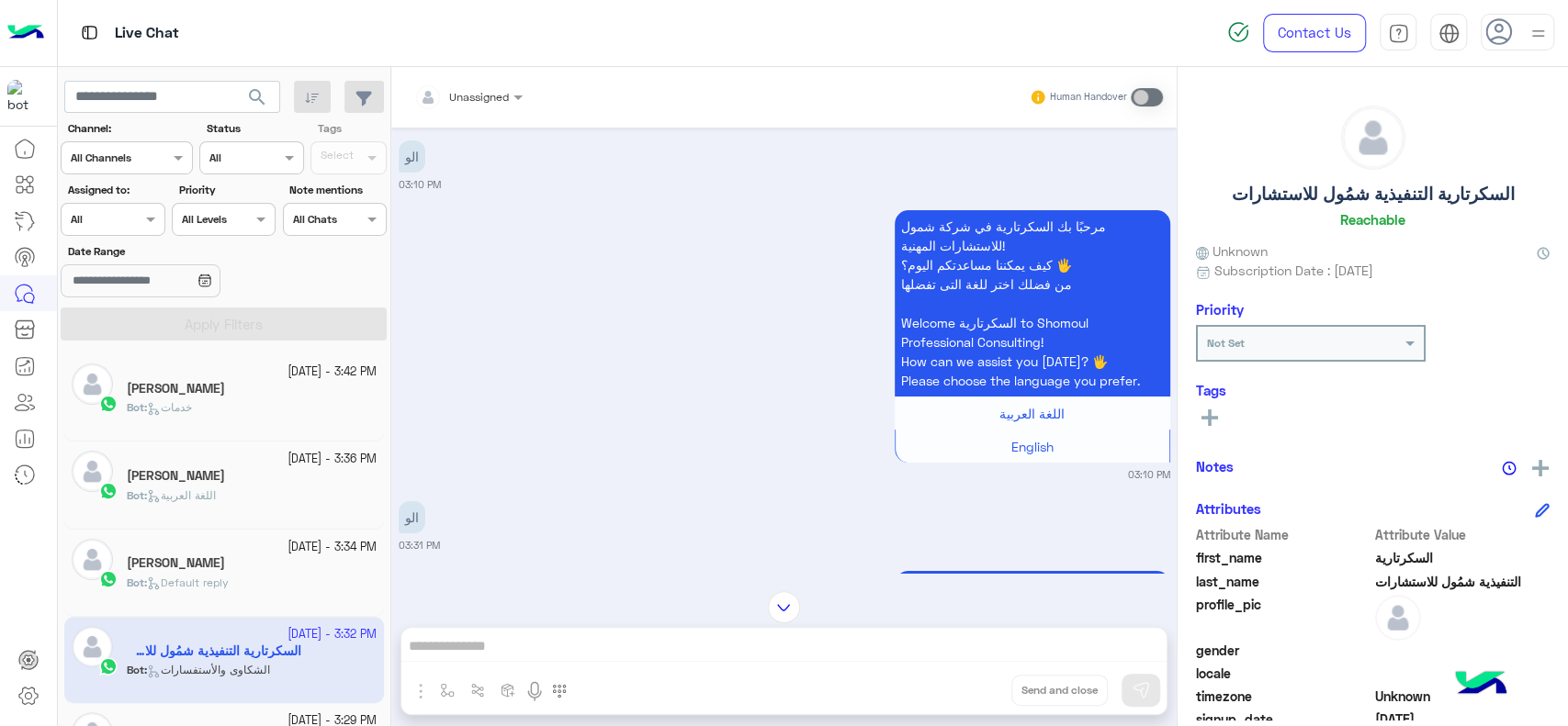
scroll to position [0, 0]
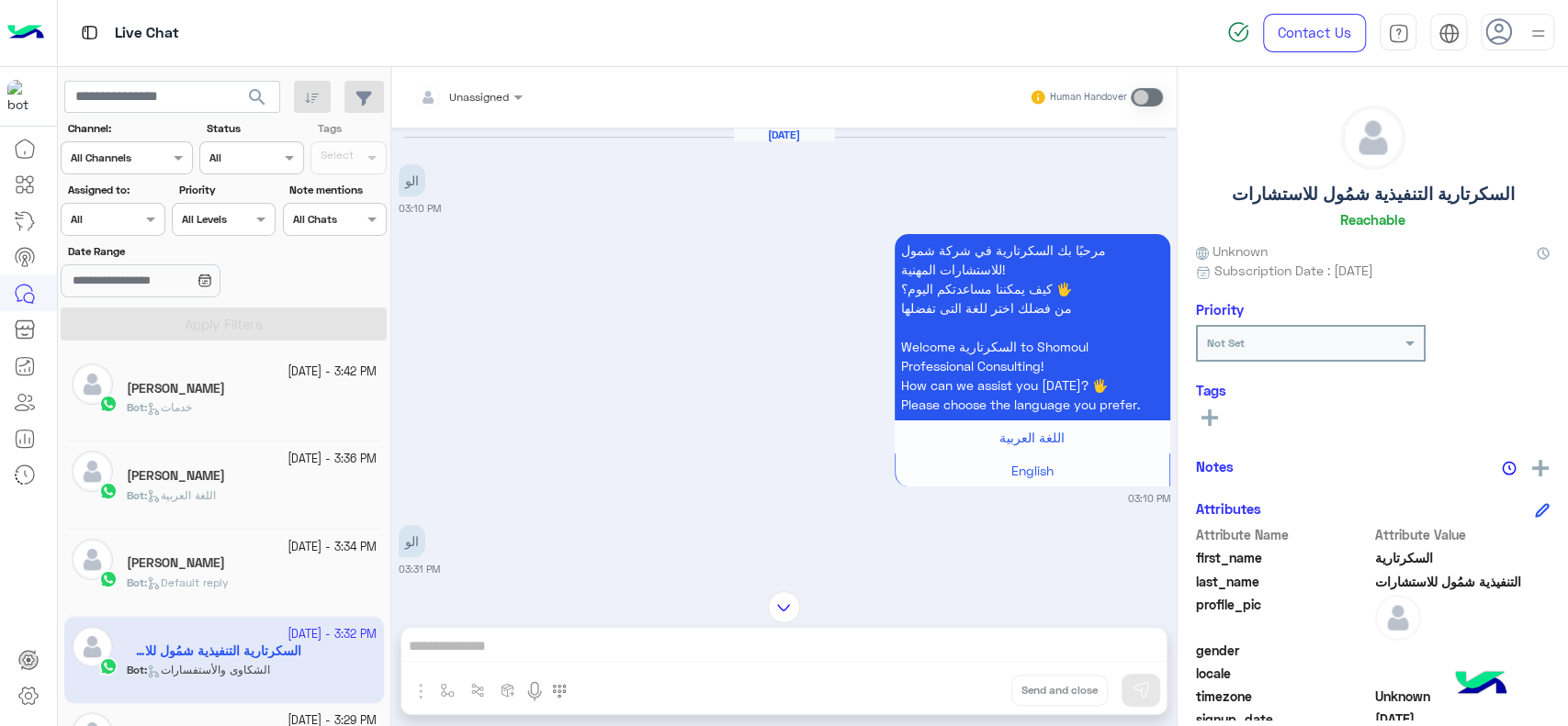
click at [19, 584] on div at bounding box center [29, 429] width 57 height 597
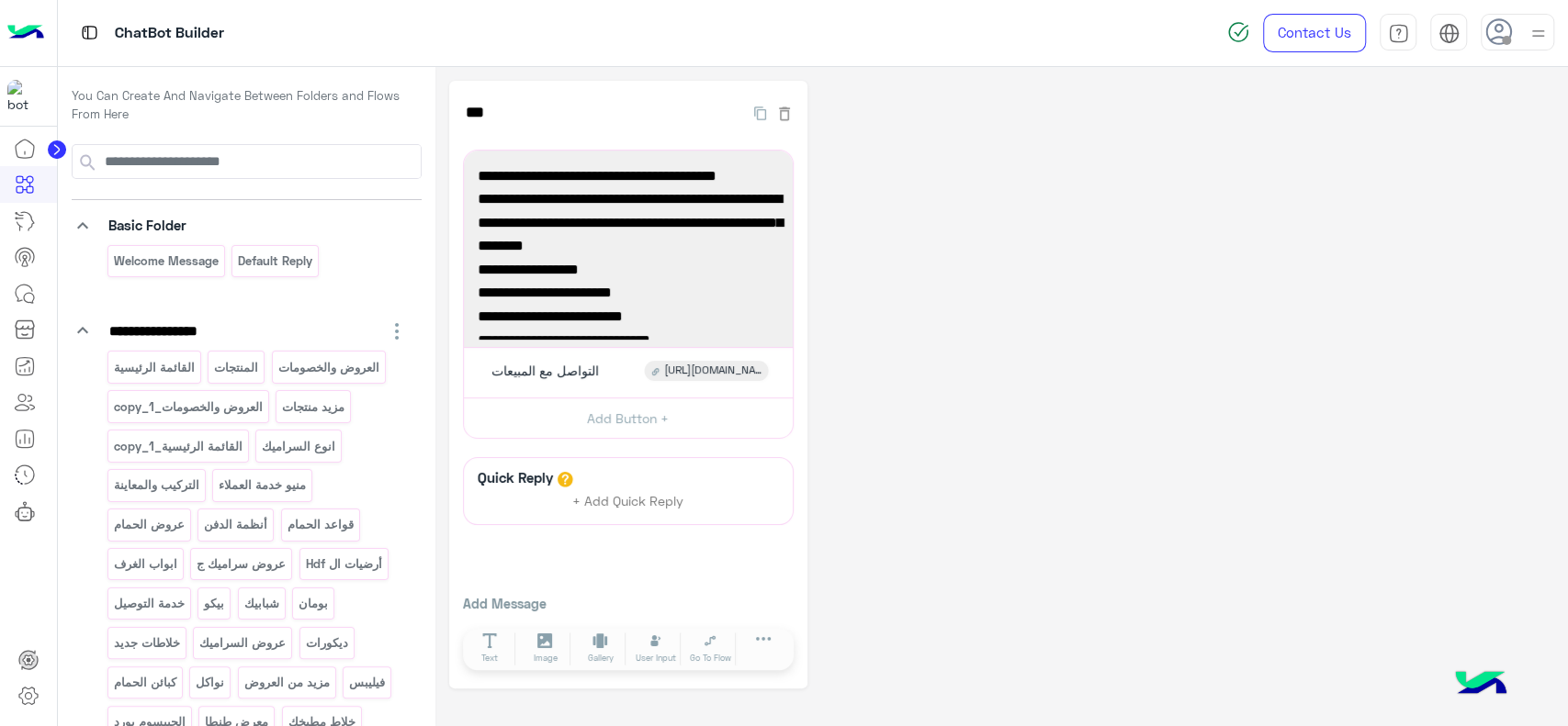
scroll to position [426, 0]
